Goal: Task Accomplishment & Management: Manage account settings

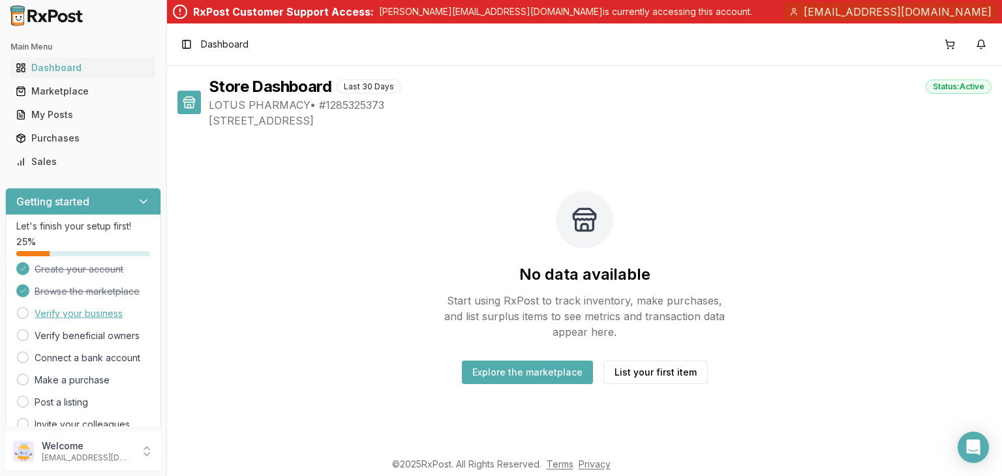
click at [104, 320] on link "Verify your business" at bounding box center [79, 313] width 88 height 13
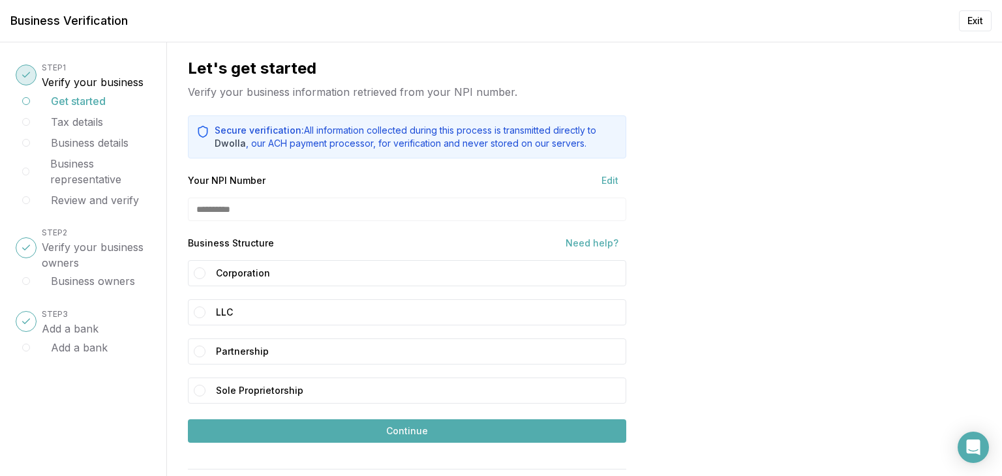
scroll to position [102, 0]
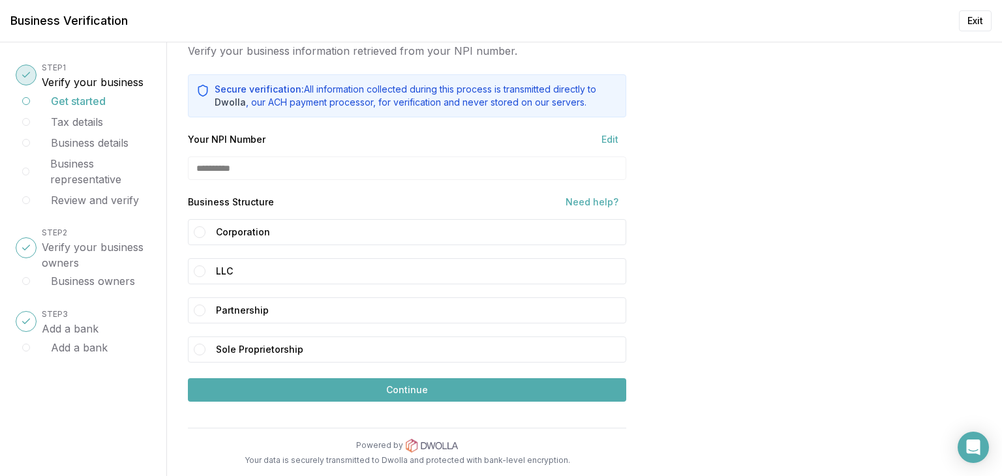
click at [320, 157] on div "**********" at bounding box center [407, 168] width 438 height 23
click at [205, 265] on button "LLC" at bounding box center [200, 271] width 12 height 12
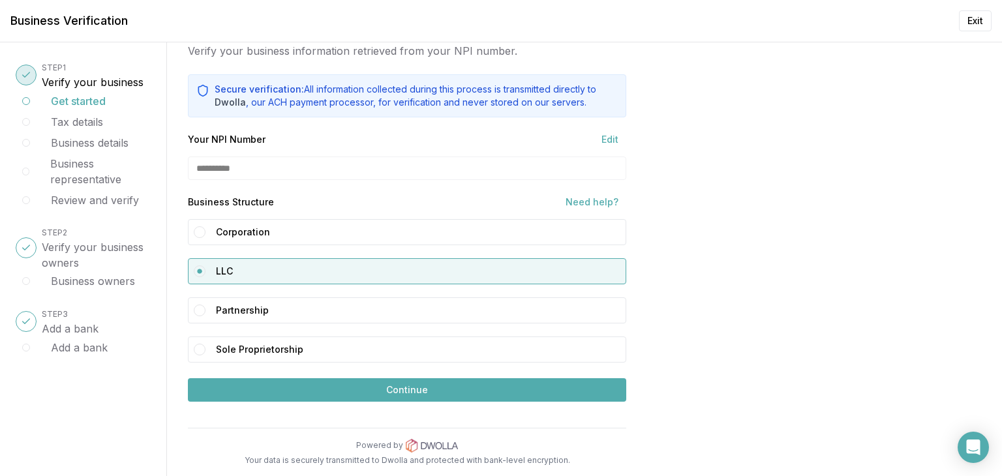
click at [466, 384] on button "Continue" at bounding box center [407, 389] width 438 height 23
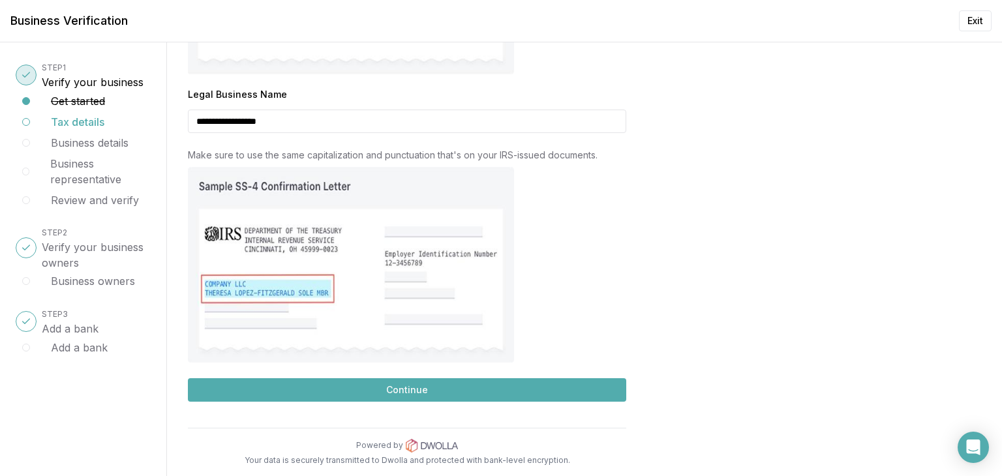
scroll to position [497, 0]
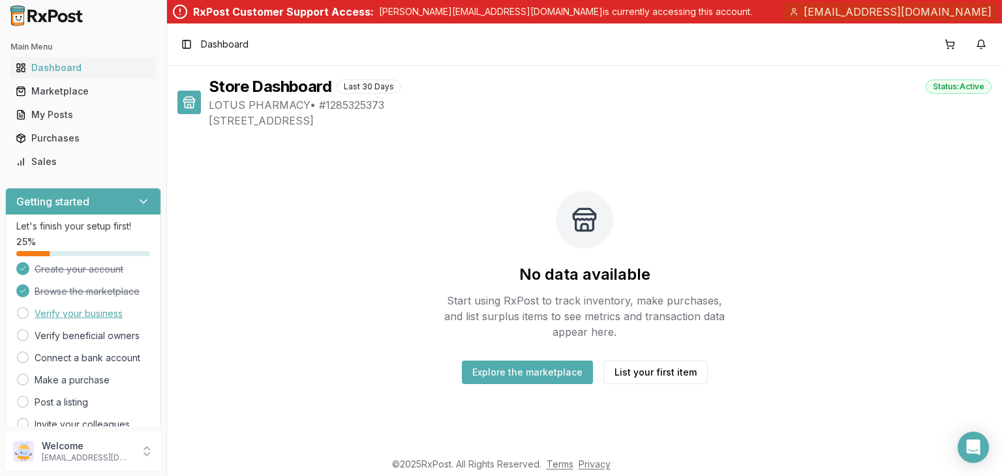
click at [118, 320] on link "Verify your business" at bounding box center [79, 313] width 88 height 13
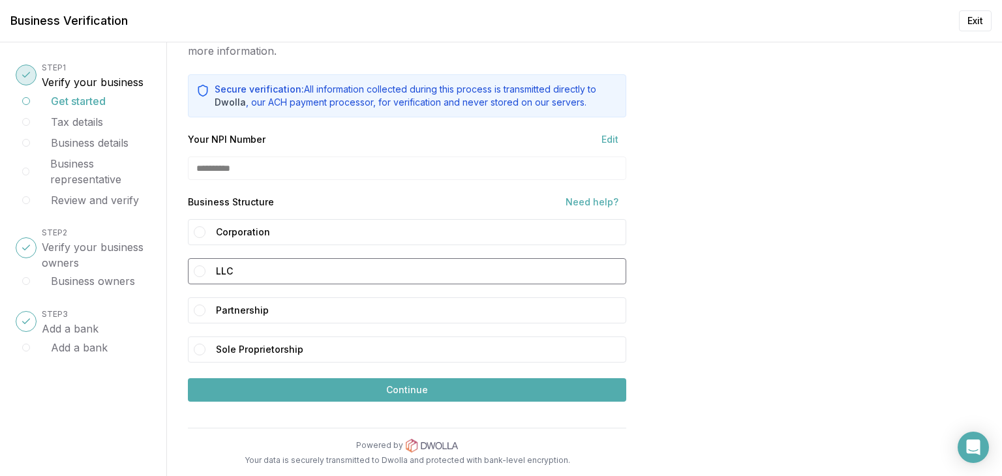
scroll to position [119, 0]
click at [86, 337] on h3 "Add a bank" at bounding box center [70, 329] width 57 height 16
click at [205, 265] on button "LLC" at bounding box center [200, 271] width 12 height 12
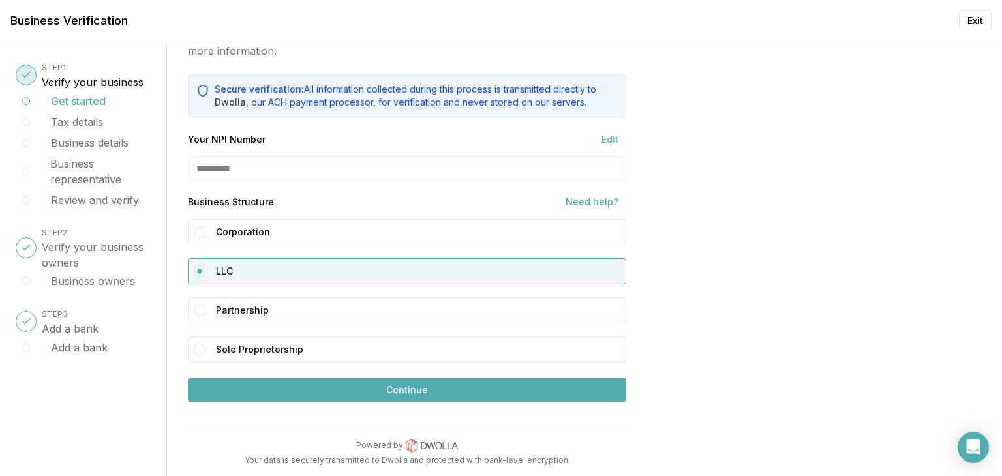
click at [476, 382] on button "Continue" at bounding box center [407, 389] width 438 height 23
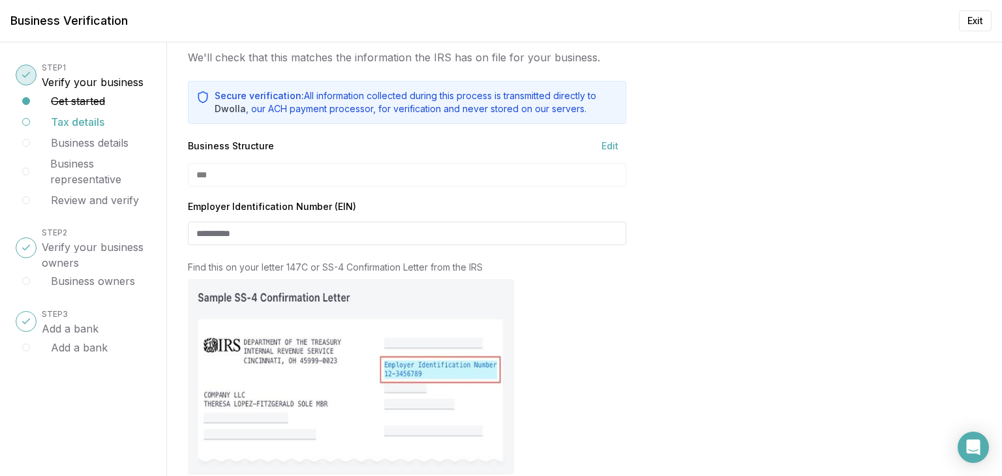
scroll to position [0, 0]
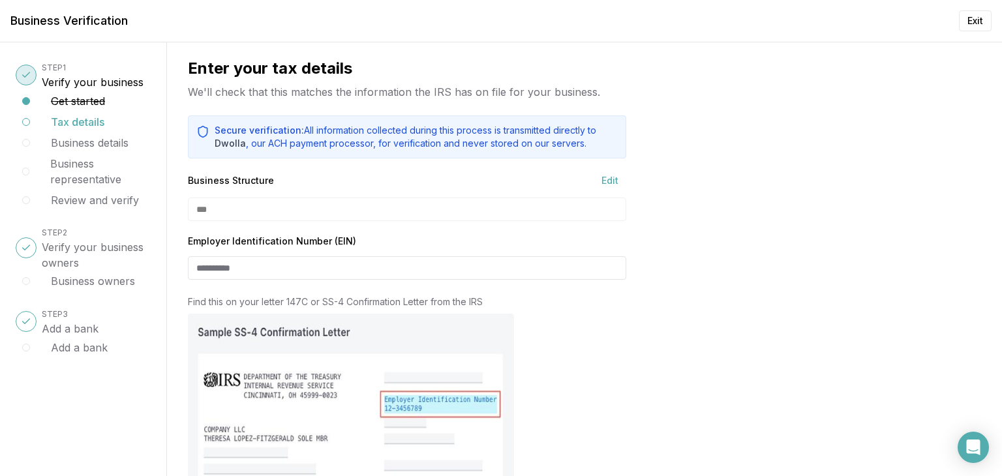
click at [94, 271] on h3 "Verify your business owners" at bounding box center [96, 254] width 109 height 31
click at [976, 22] on button "Exit" at bounding box center [975, 20] width 33 height 21
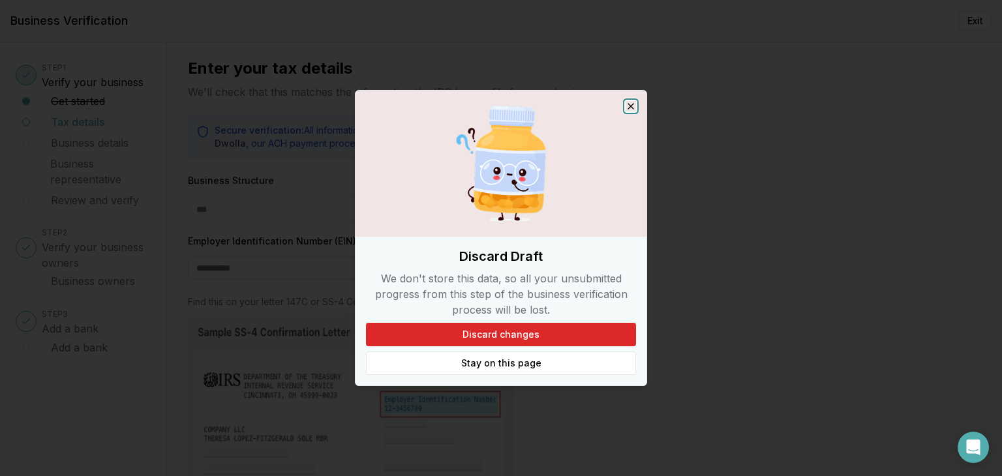
click at [636, 101] on icon "button" at bounding box center [631, 106] width 10 height 10
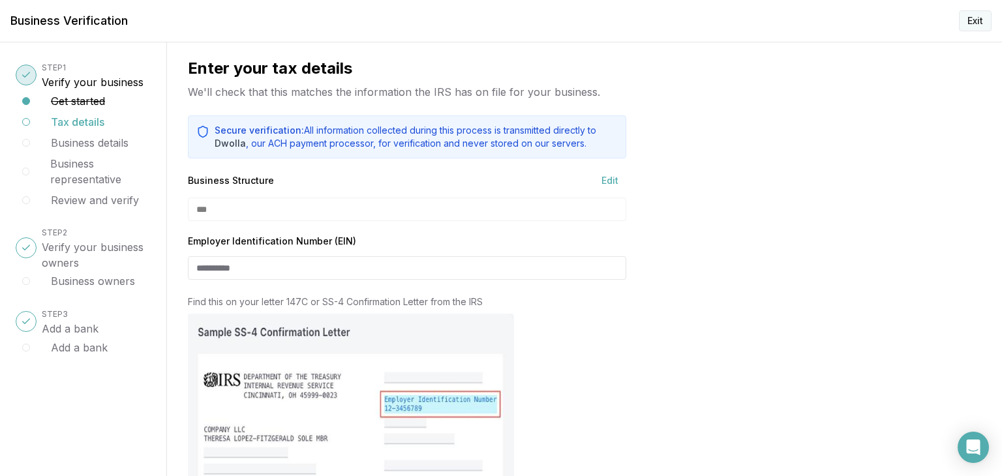
click at [978, 27] on button "Exit" at bounding box center [975, 20] width 33 height 21
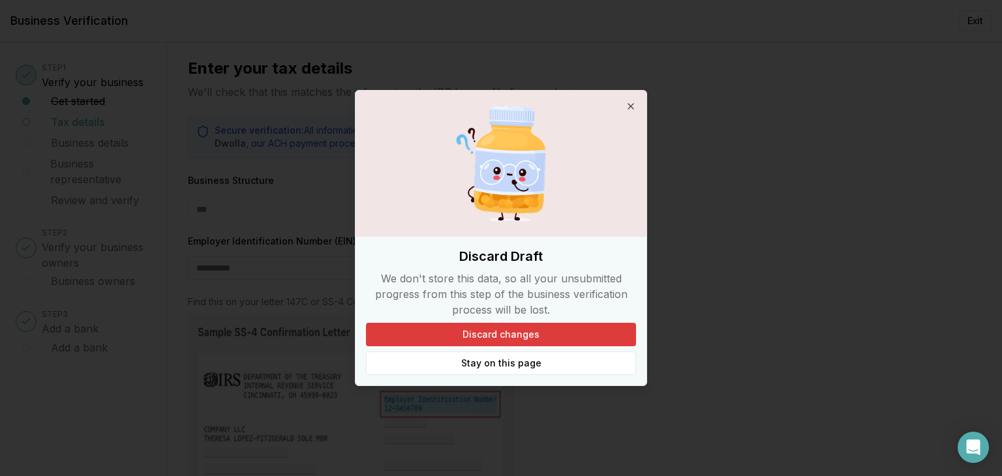
click at [545, 346] on button "Discard changes" at bounding box center [501, 334] width 270 height 23
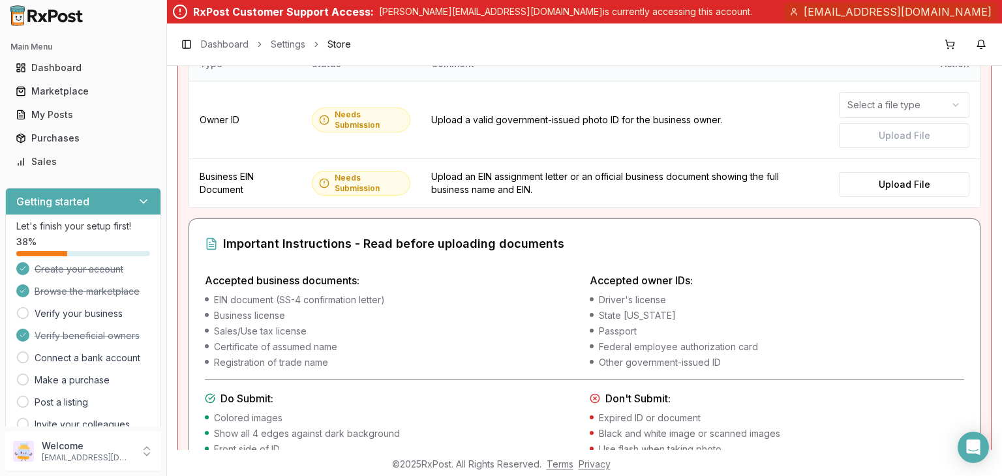
scroll to position [65, 0]
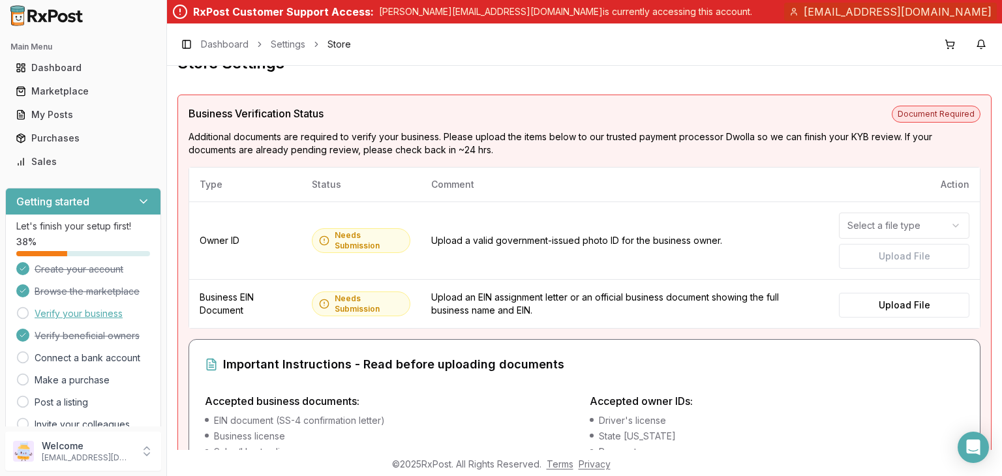
click at [123, 320] on link "Verify your business" at bounding box center [79, 313] width 88 height 13
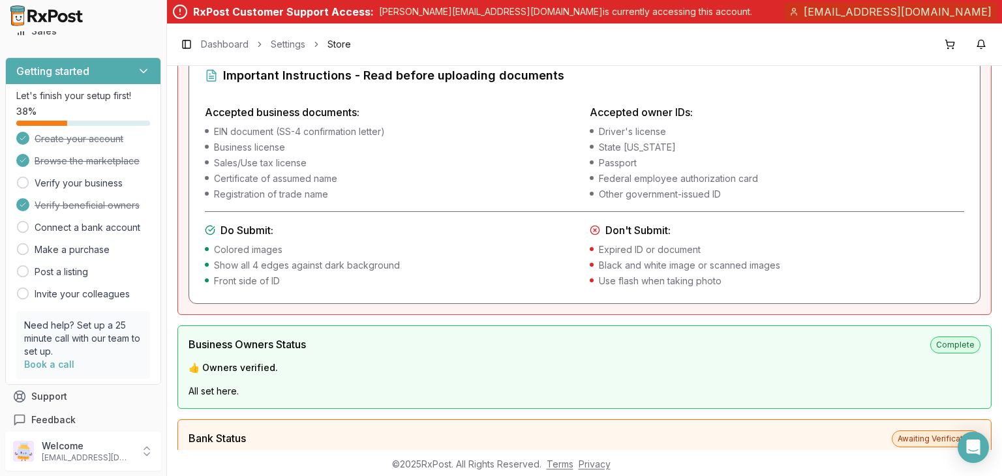
scroll to position [326, 0]
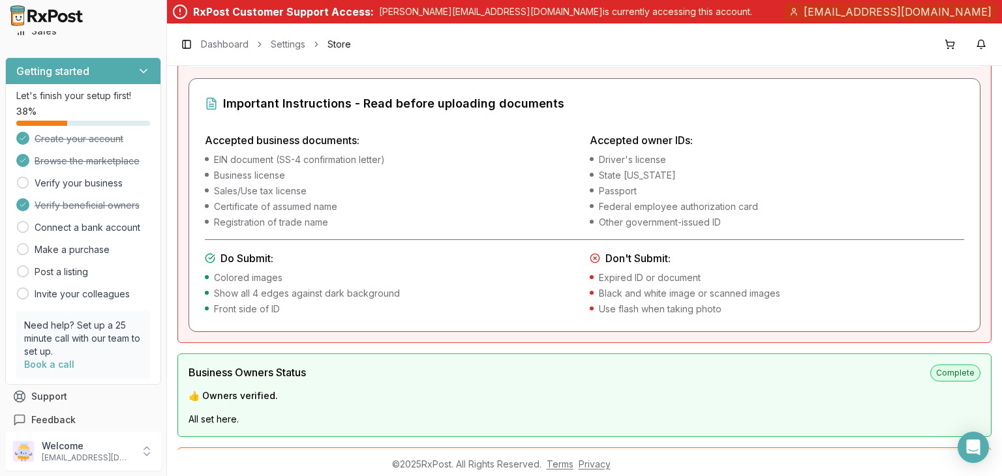
click at [96, 212] on span "Verify beneficial owners" at bounding box center [87, 205] width 105 height 13
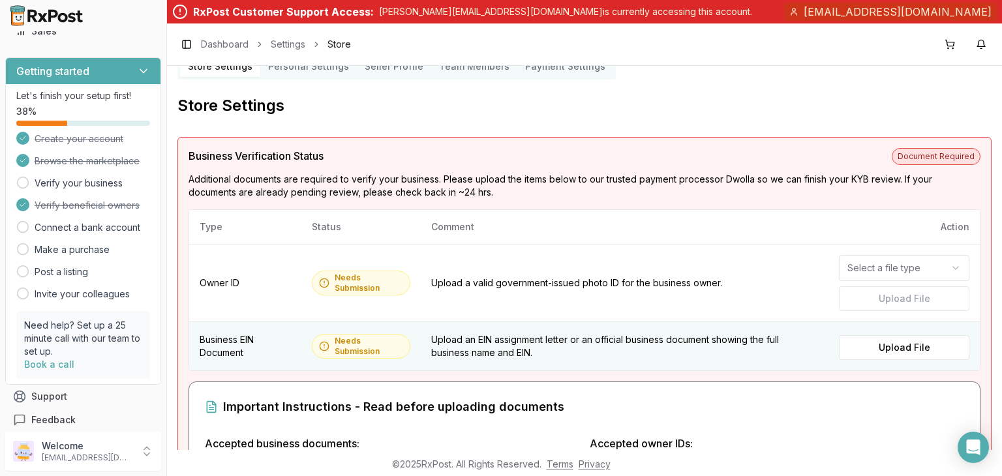
scroll to position [0, 0]
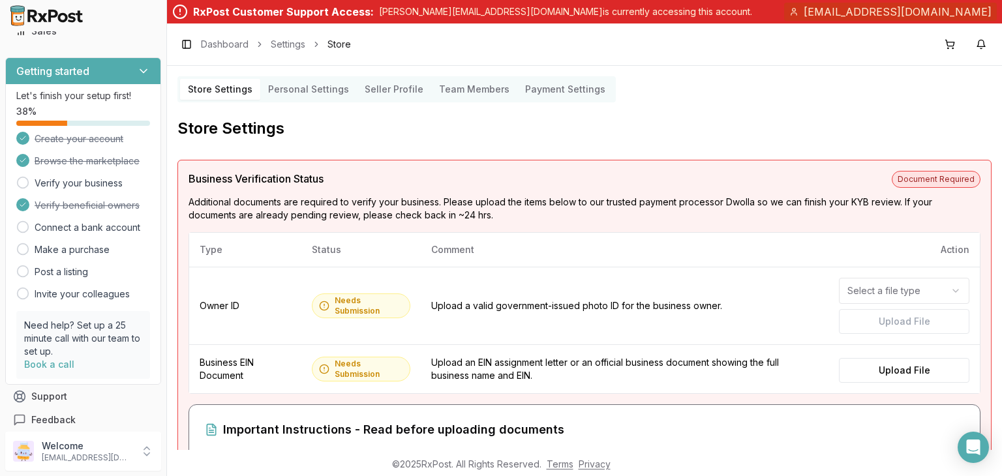
click at [344, 100] on Settings "Personal Settings" at bounding box center [308, 89] width 97 height 21
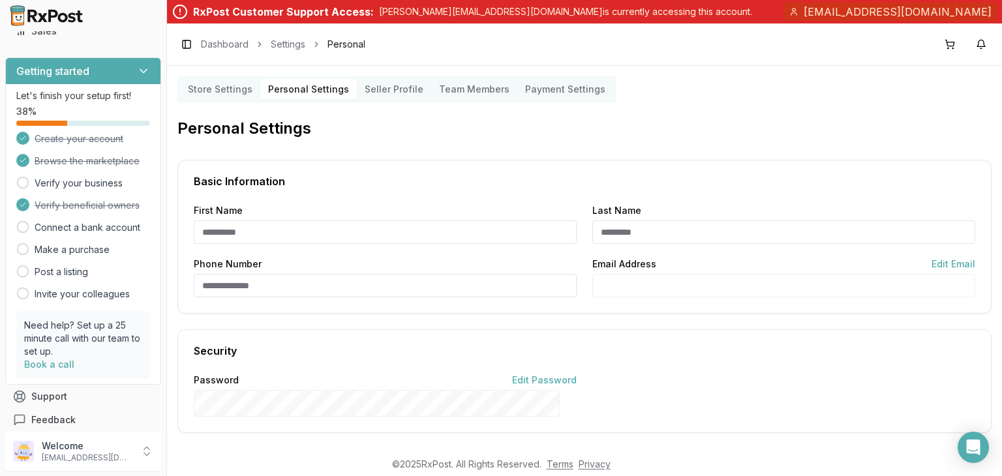
type input "*******"
type input "**********"
click at [723, 244] on input "**********" at bounding box center [783, 231] width 383 height 23
type input "*"
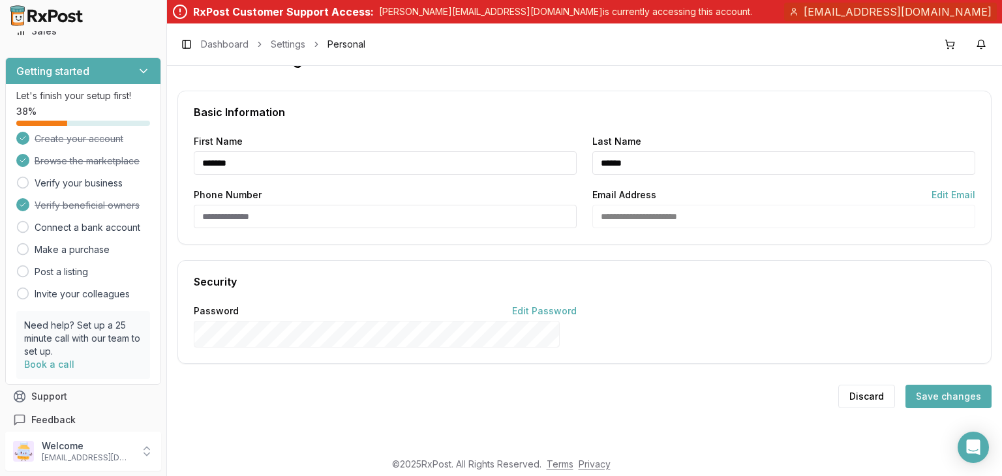
scroll to position [132, 0]
type input "******"
click at [928, 388] on button "Save changes" at bounding box center [948, 396] width 86 height 23
click at [318, 205] on input "Phone Number" at bounding box center [385, 216] width 383 height 23
type input "**********"
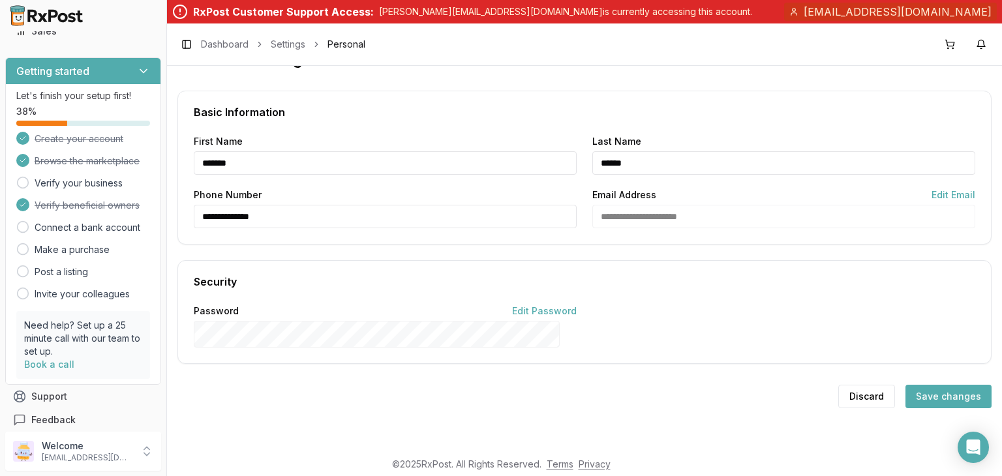
click at [945, 387] on button "Save changes" at bounding box center [948, 396] width 86 height 23
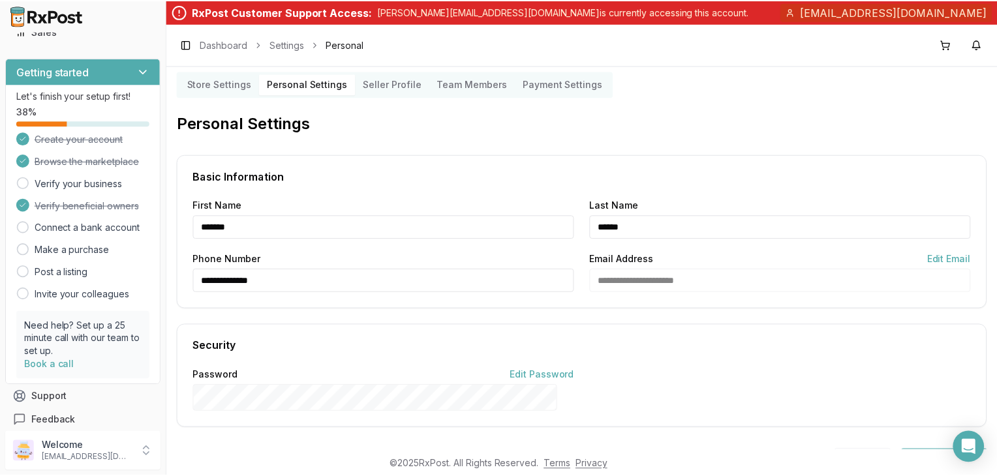
scroll to position [0, 0]
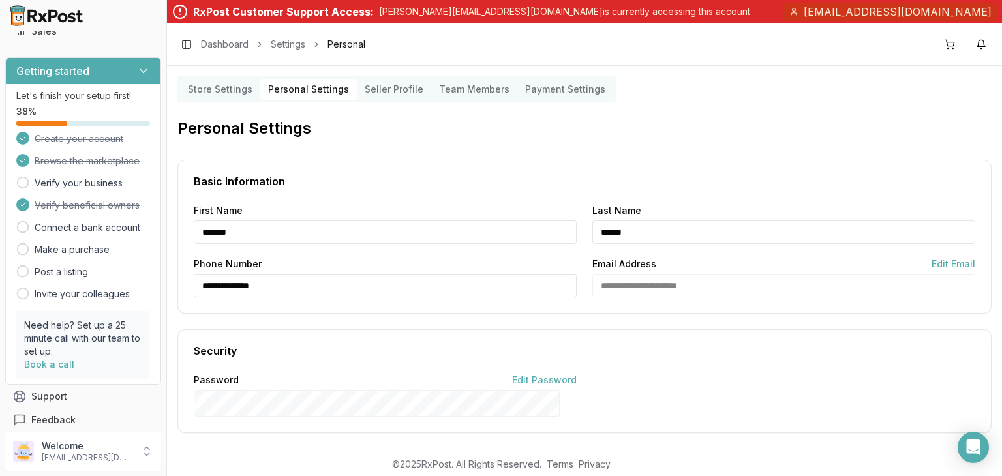
click at [431, 95] on Profile "Seller Profile" at bounding box center [394, 89] width 74 height 21
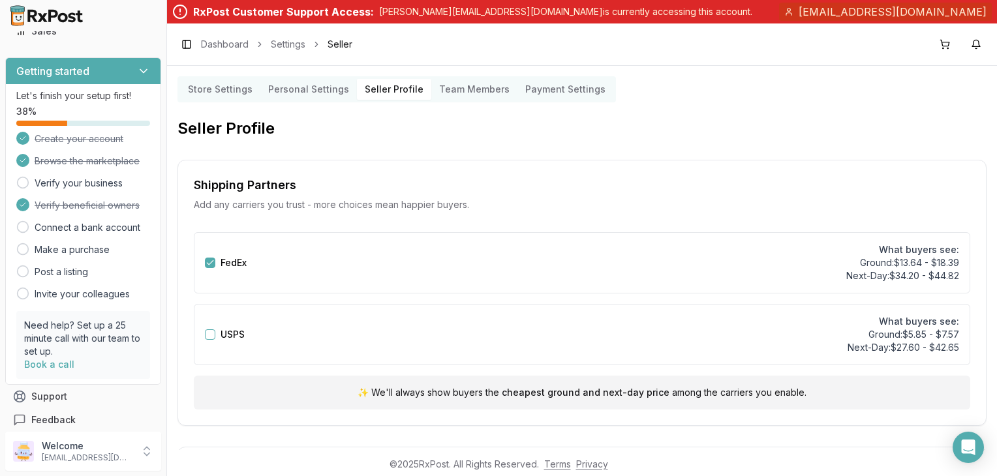
click at [517, 79] on Members "Team Members" at bounding box center [474, 89] width 86 height 21
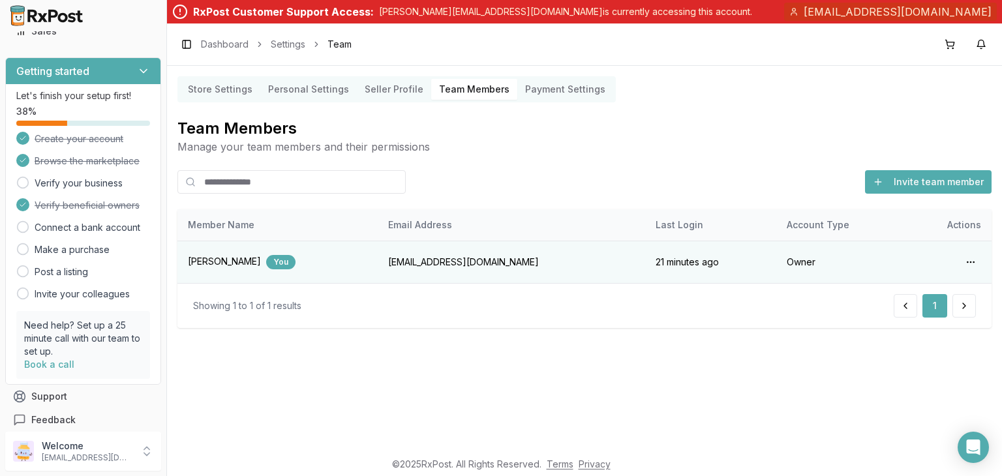
click at [613, 99] on Settings "Payment Settings" at bounding box center [565, 89] width 96 height 21
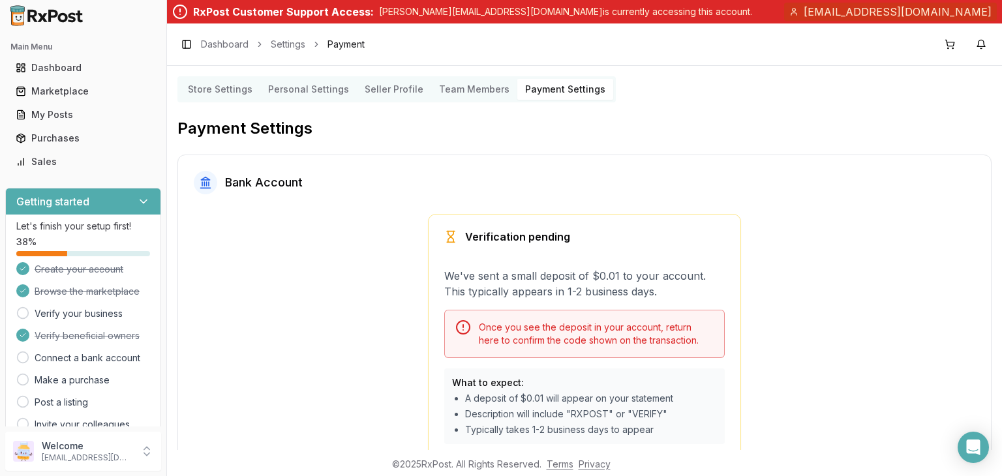
click at [242, 97] on Settings "Store Settings" at bounding box center [220, 89] width 80 height 21
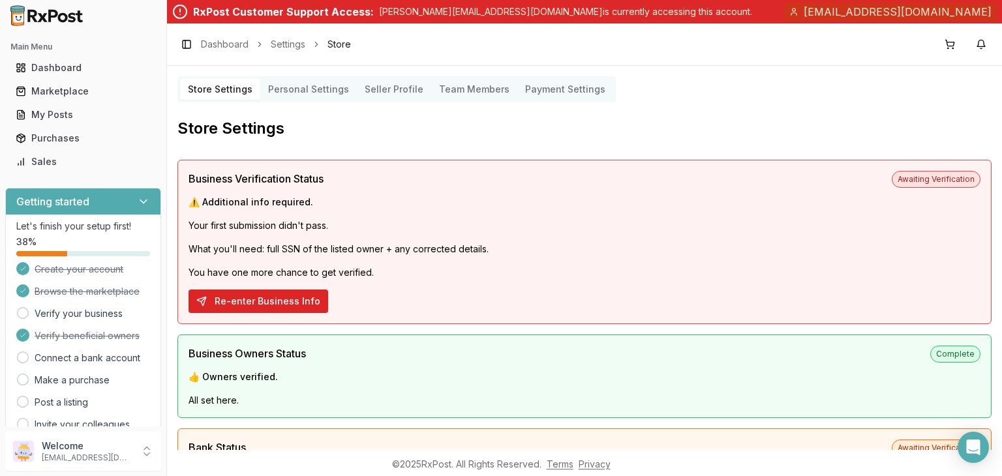
click at [303, 313] on button "Re-enter Business Info" at bounding box center [259, 301] width 140 height 23
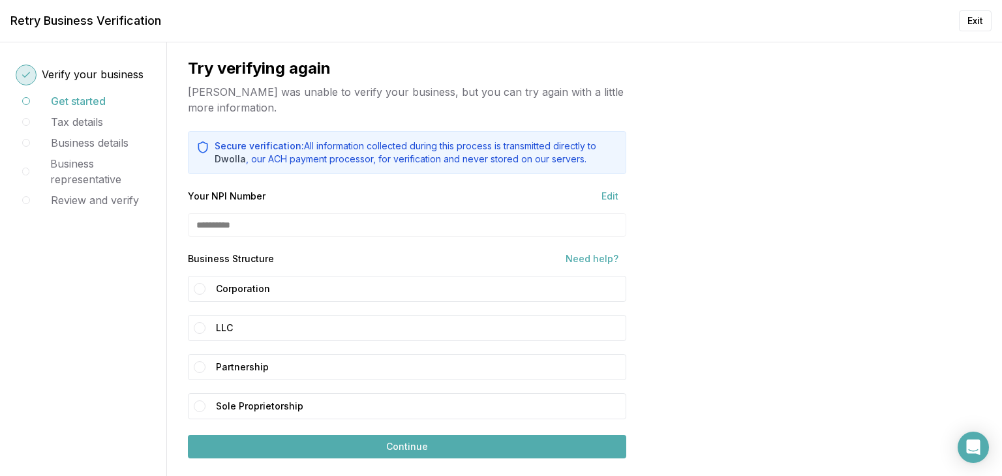
scroll to position [65, 0]
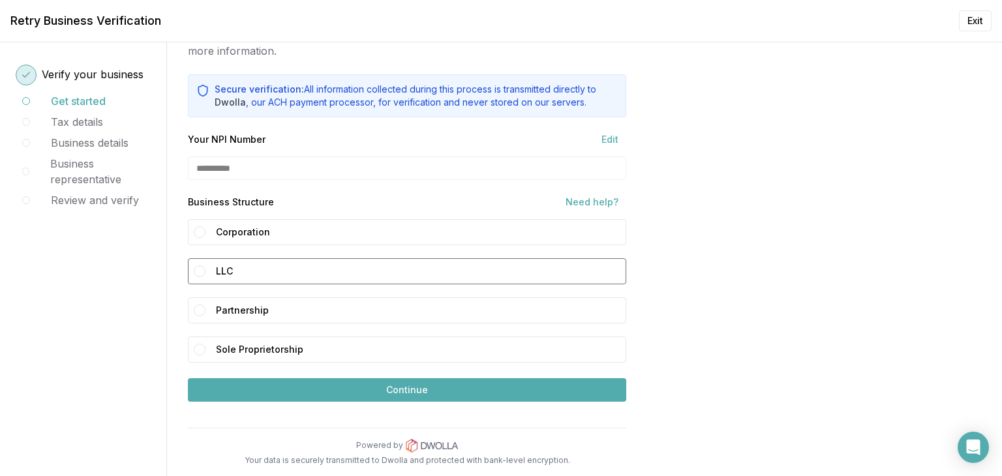
click at [205, 277] on button "LLC" at bounding box center [200, 271] width 12 height 12
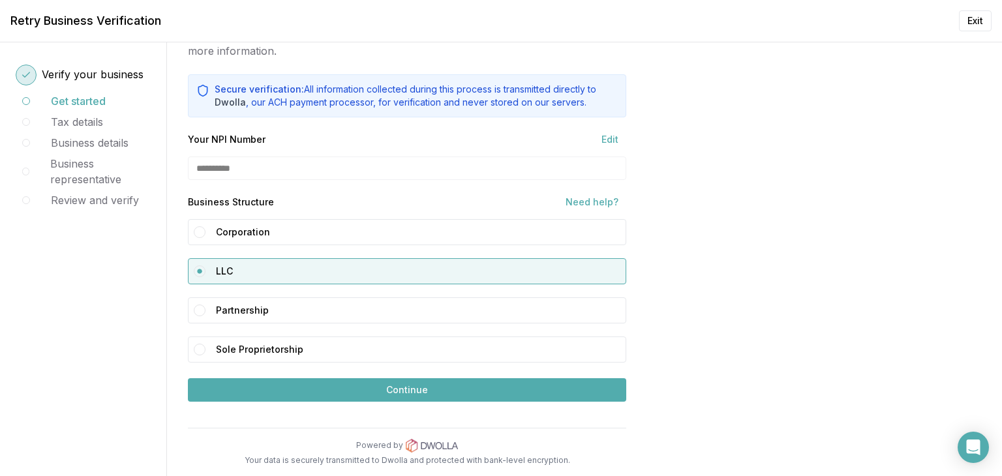
click at [461, 402] on button "Continue" at bounding box center [407, 389] width 438 height 23
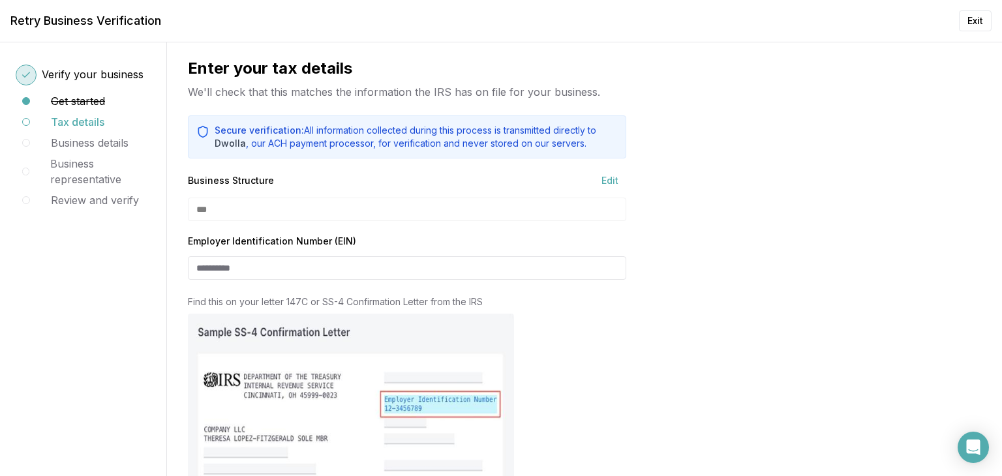
scroll to position [0, 0]
click at [968, 22] on button "Exit" at bounding box center [975, 20] width 33 height 21
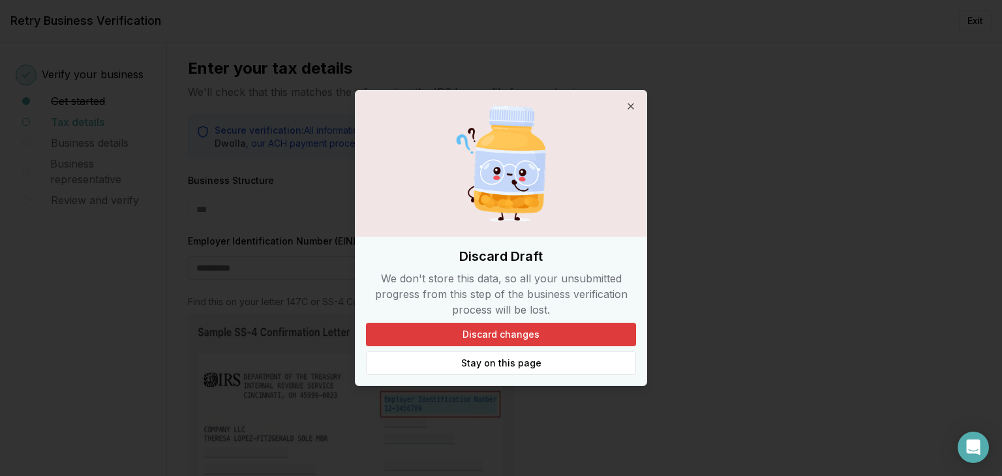
click at [530, 346] on button "Discard changes" at bounding box center [501, 334] width 270 height 23
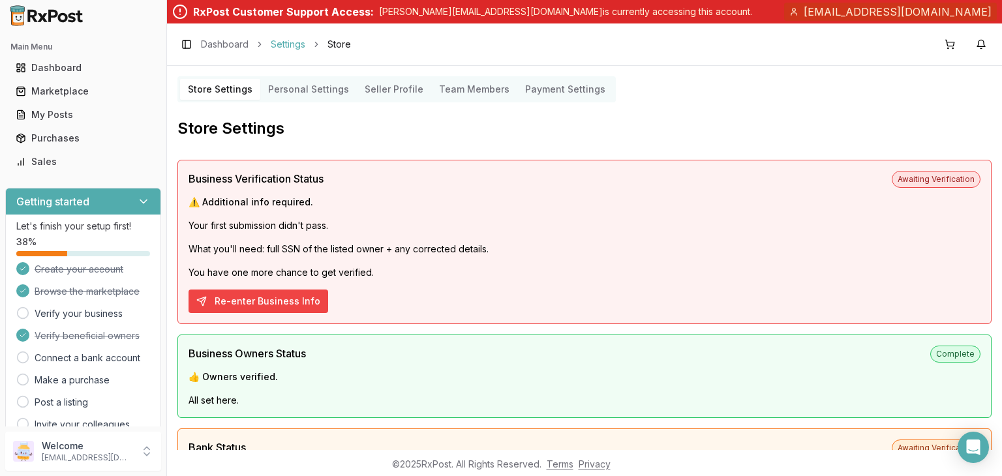
click at [305, 46] on link "Settings" at bounding box center [288, 44] width 35 height 13
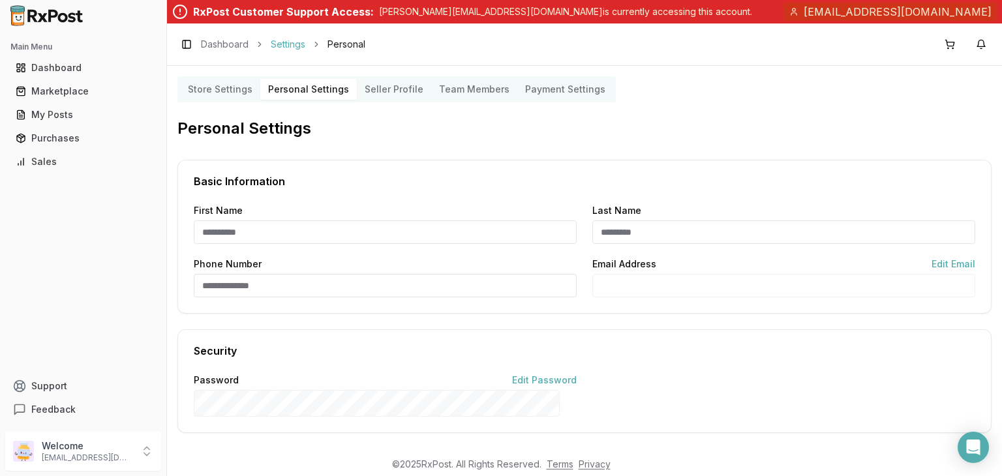
type input "*******"
type input "******"
type input "**********"
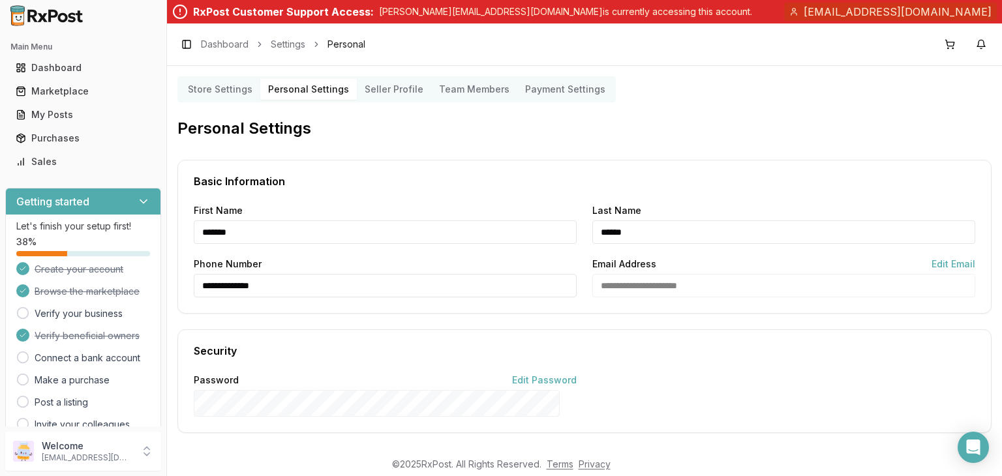
click at [260, 98] on Settings "Store Settings" at bounding box center [220, 89] width 80 height 21
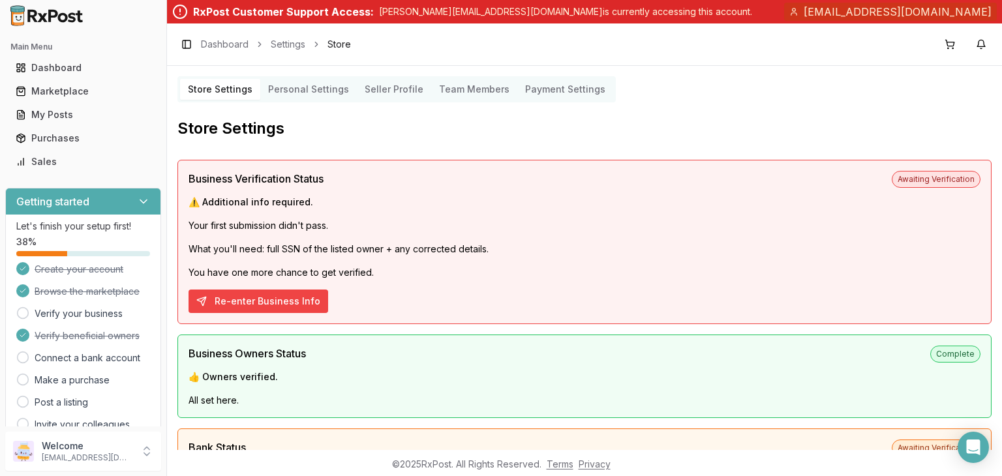
click at [517, 100] on Members "Team Members" at bounding box center [474, 89] width 86 height 21
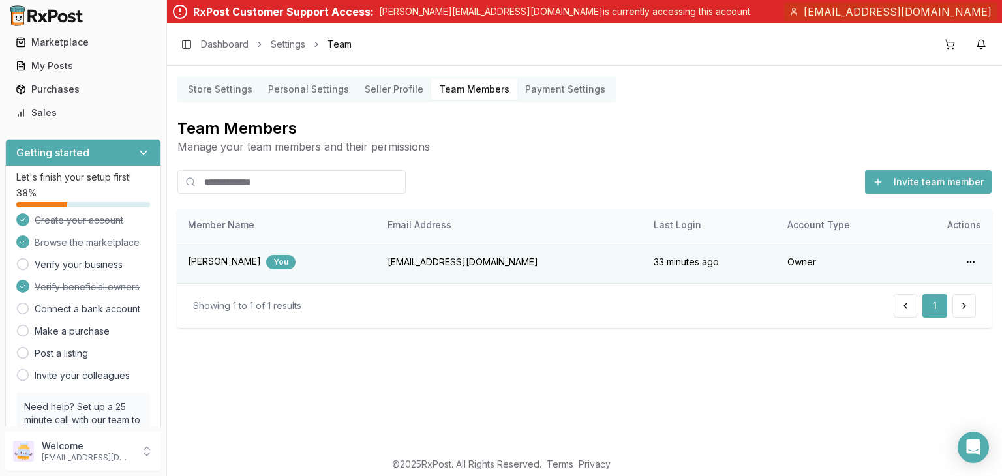
scroll to position [130, 0]
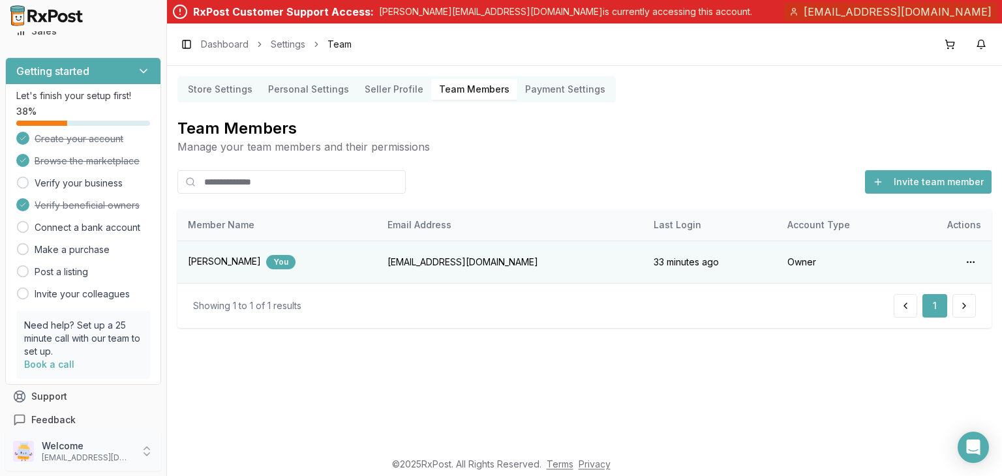
click at [116, 454] on p "[EMAIL_ADDRESS][DOMAIN_NAME]" at bounding box center [87, 458] width 91 height 10
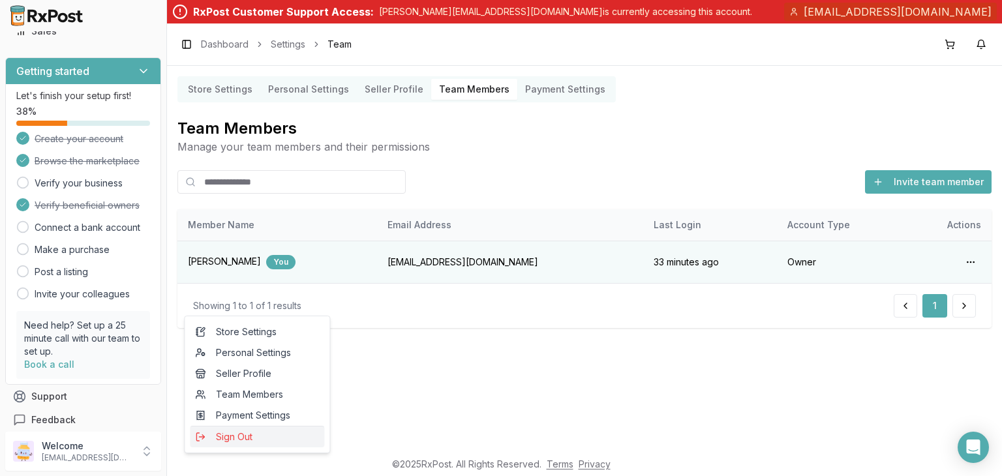
click at [254, 444] on span "Sign Out" at bounding box center [257, 437] width 124 height 13
